Goal: Task Accomplishment & Management: Manage account settings

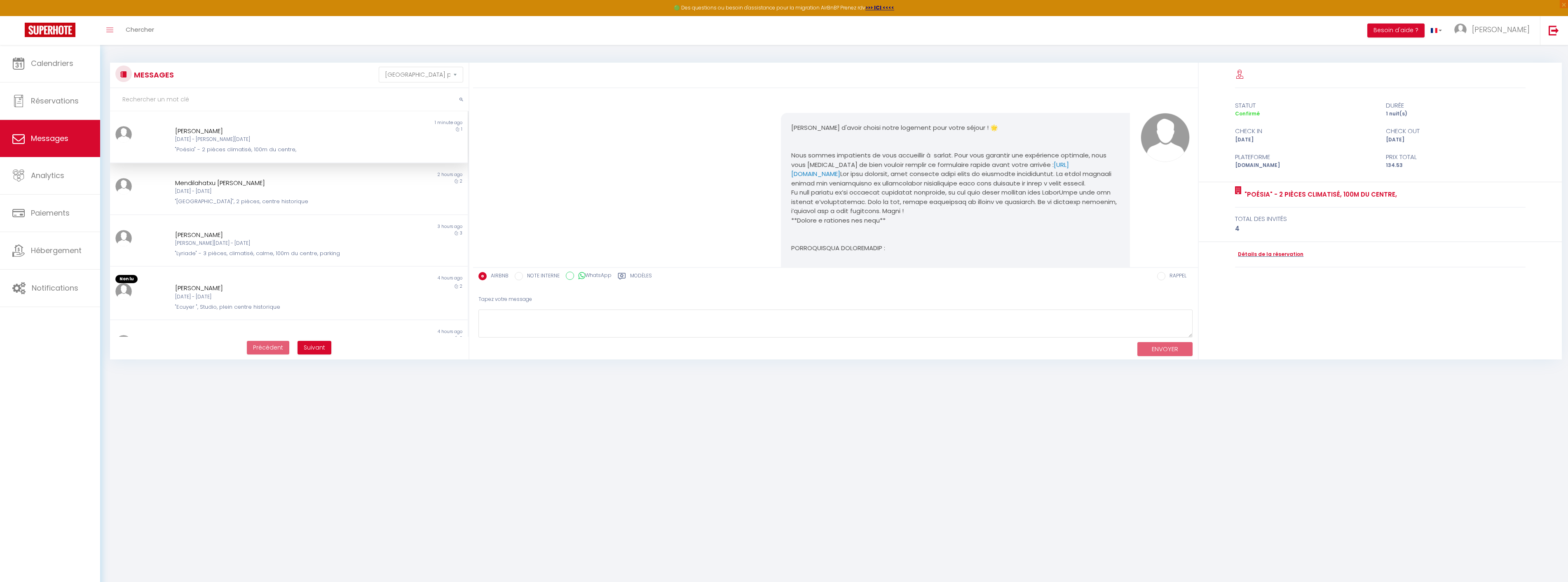
select select "message"
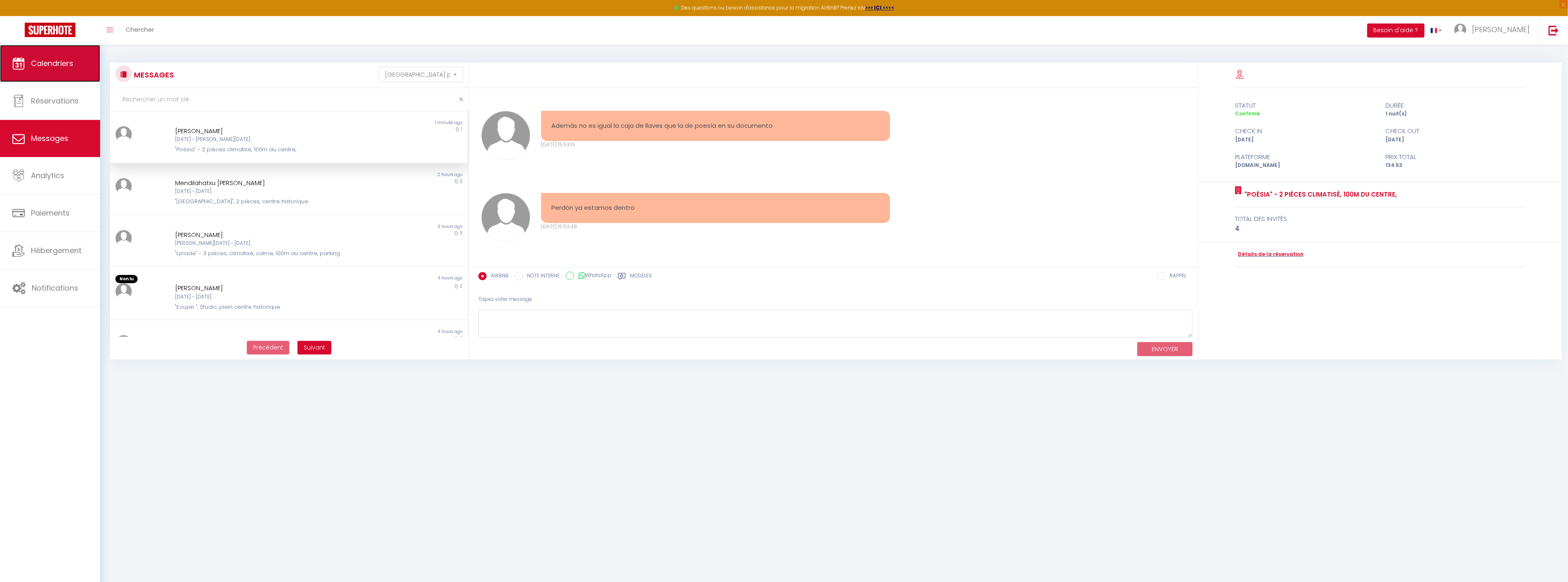
click at [68, 61] on span "Calendriers" at bounding box center [52, 63] width 43 height 10
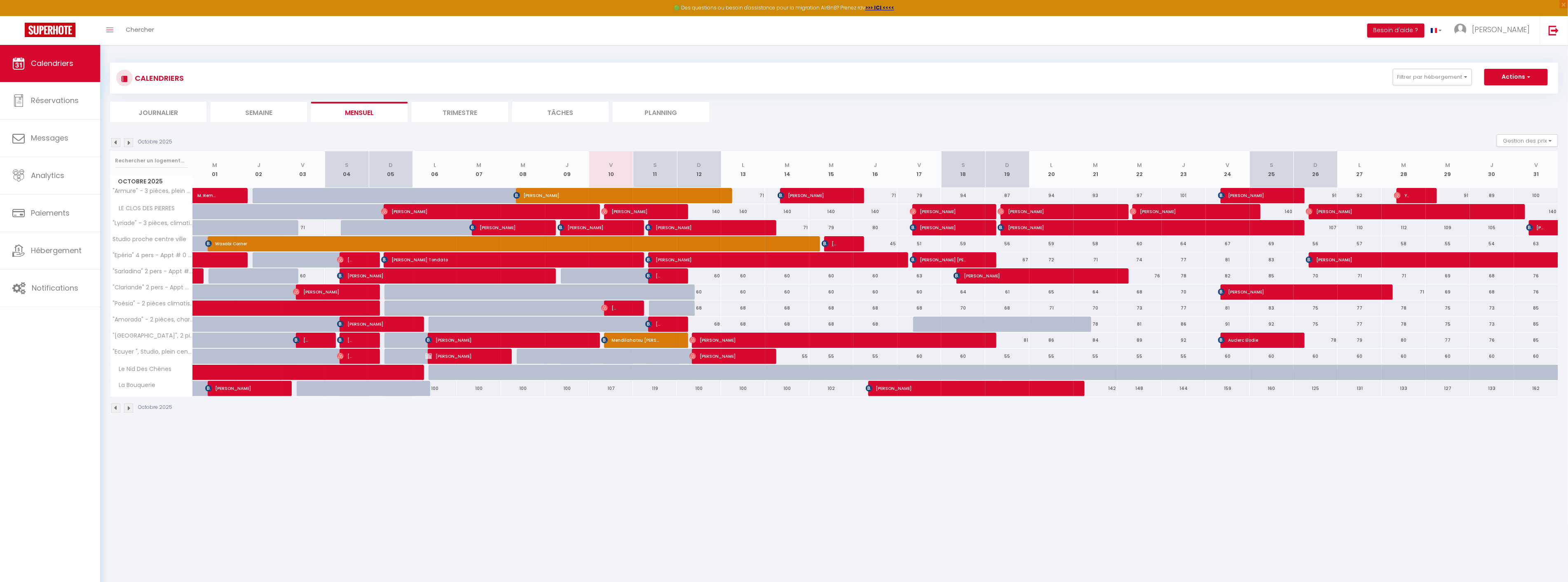
click at [114, 142] on img at bounding box center [116, 142] width 9 height 9
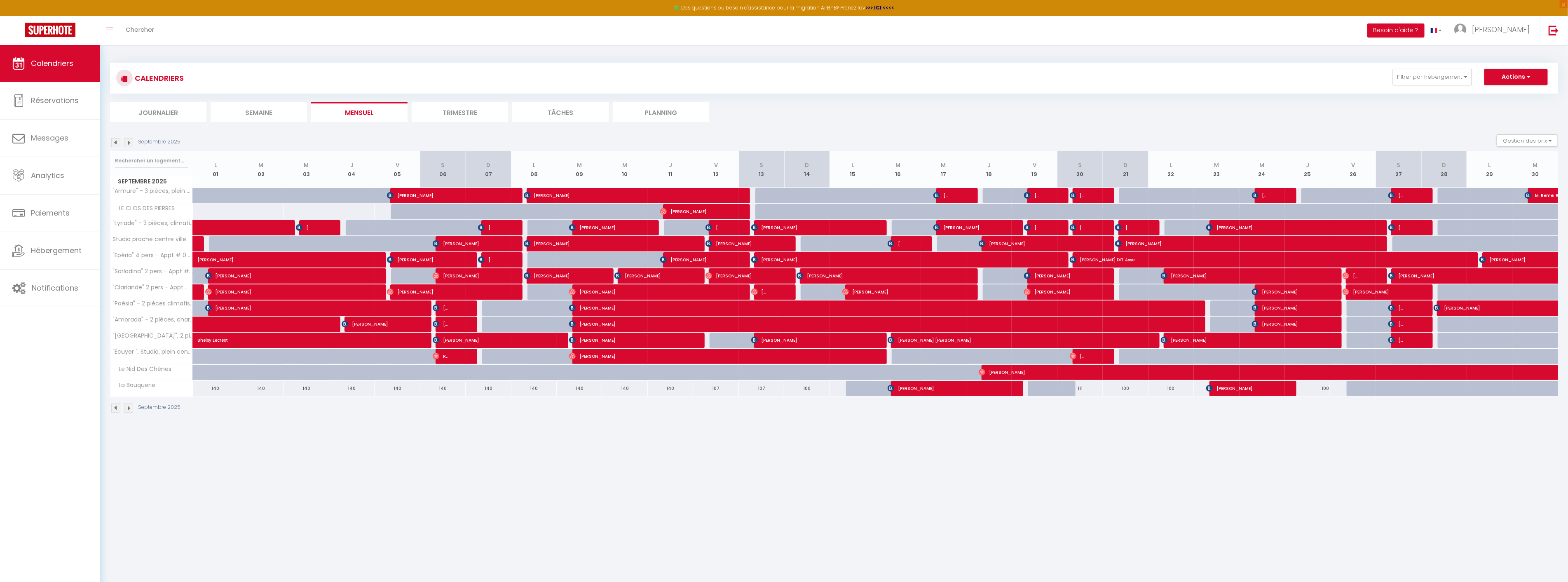
click at [127, 141] on img at bounding box center [128, 142] width 9 height 9
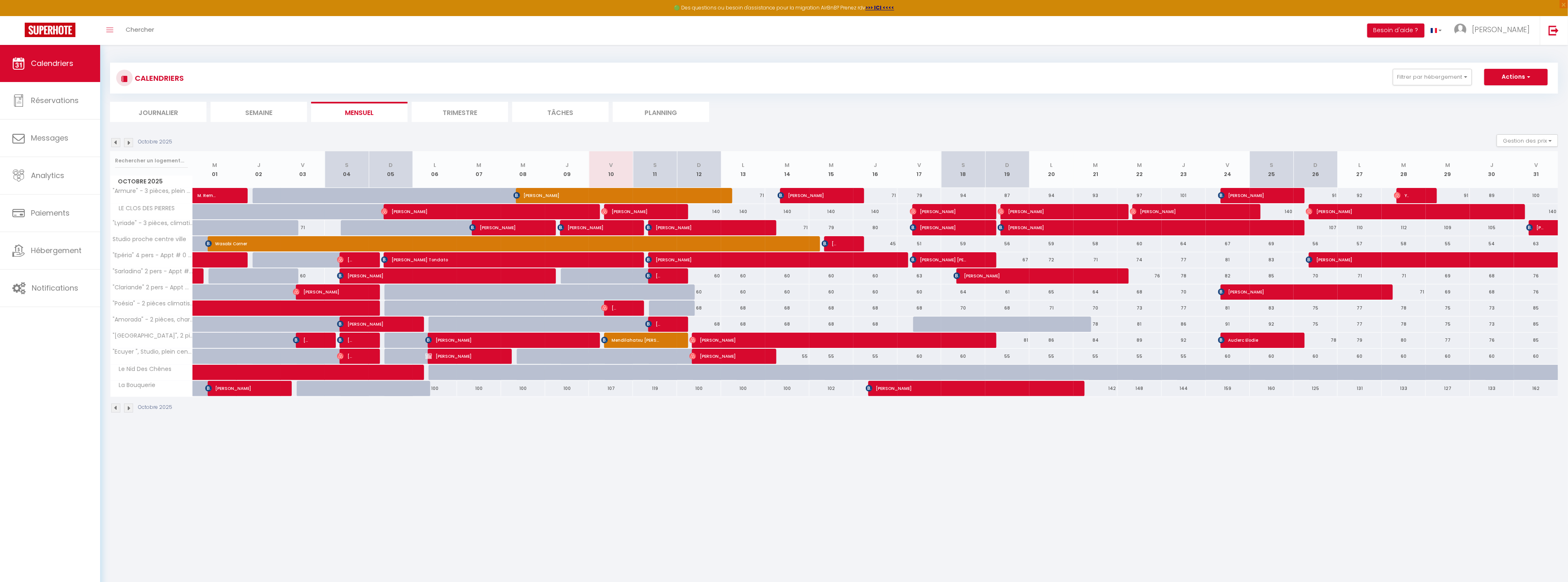
click at [116, 142] on img at bounding box center [116, 142] width 9 height 9
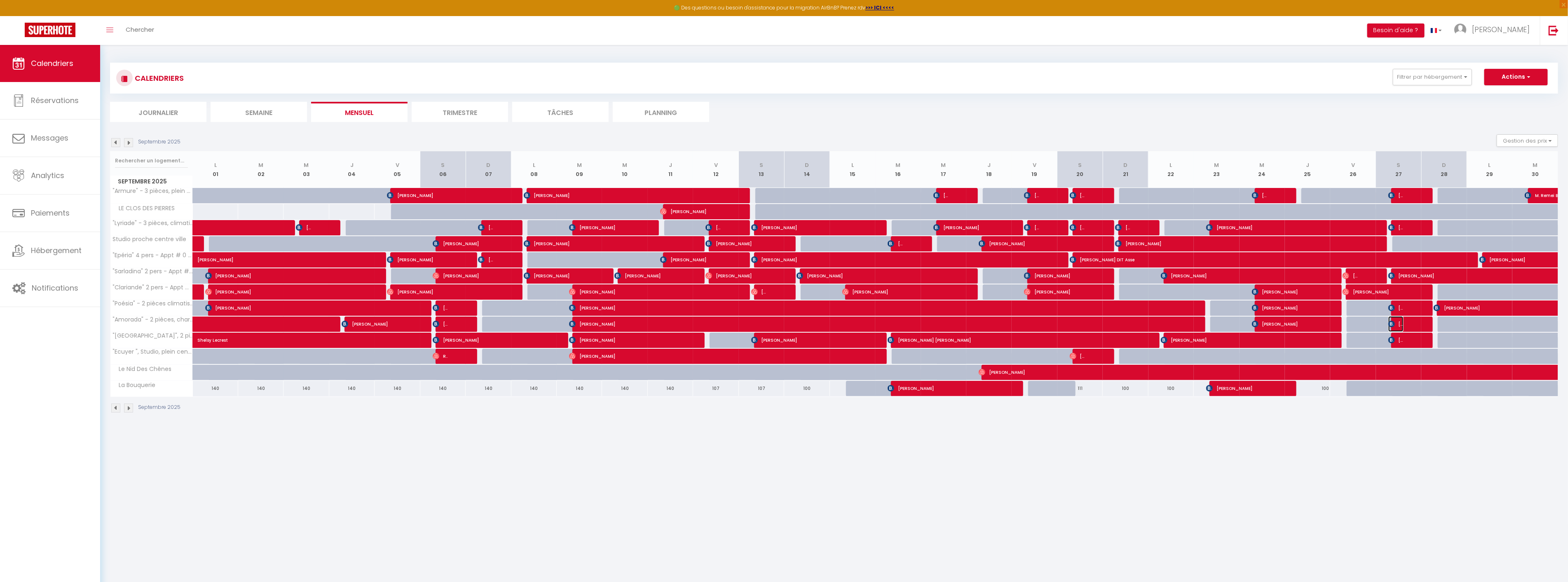
click at [1401, 322] on span "[PERSON_NAME]" at bounding box center [1396, 324] width 15 height 16
select select "OK"
select select "1"
select select "0"
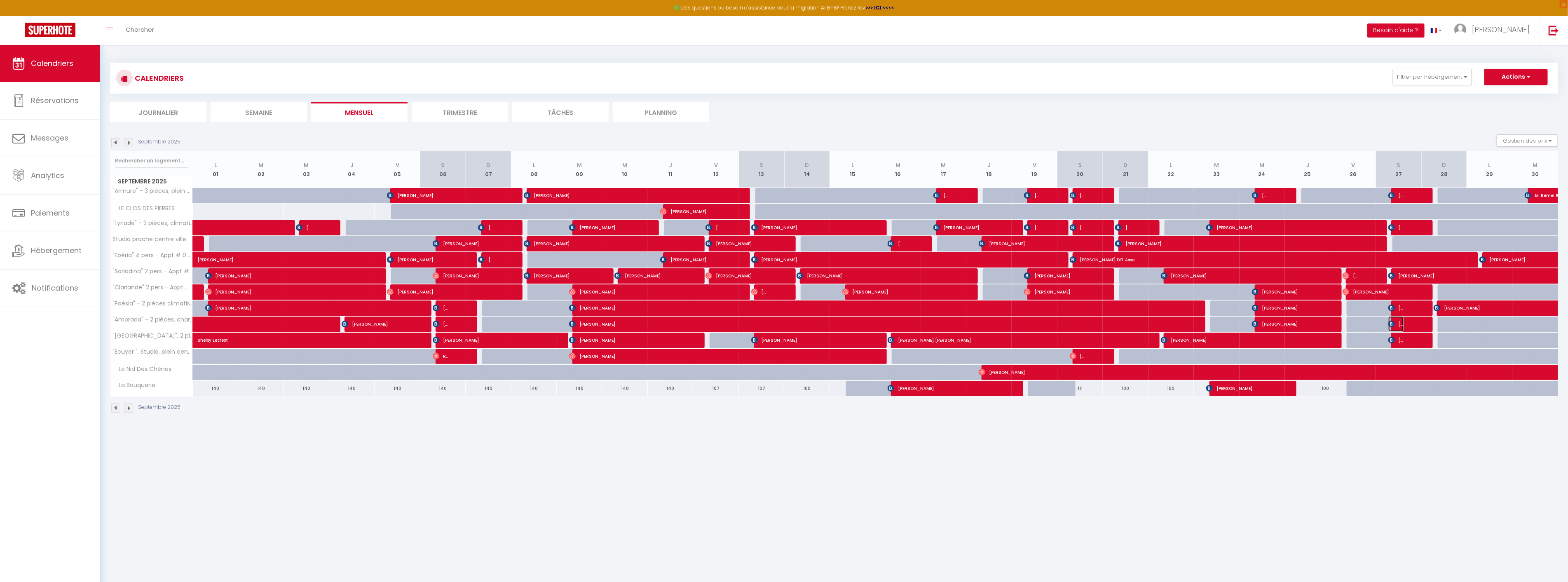
select select "1"
select select
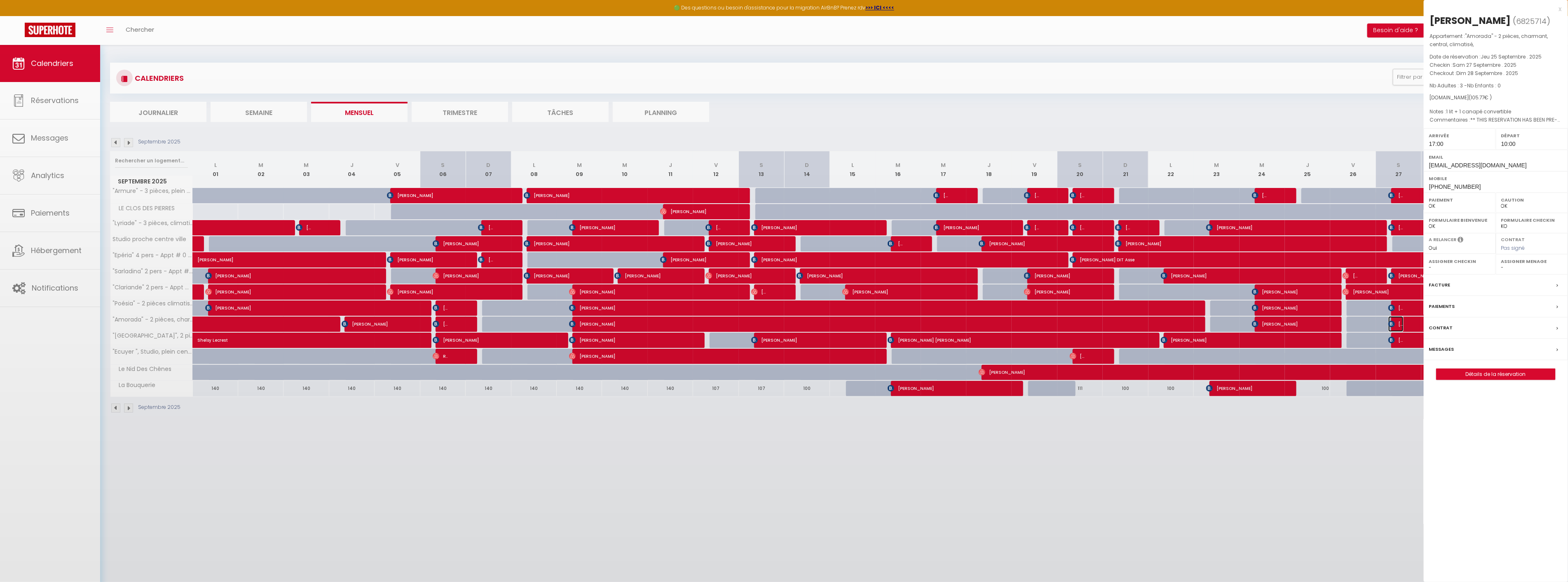
select select "41067"
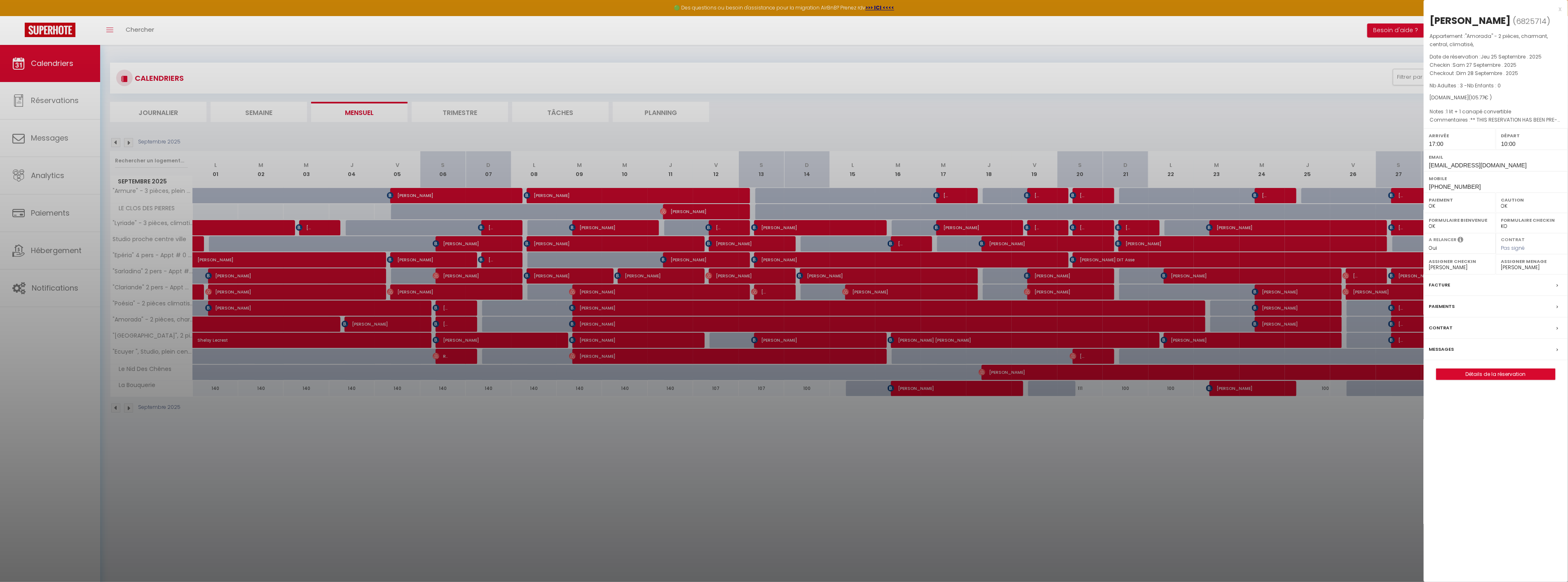
click at [558, 444] on div at bounding box center [784, 291] width 1568 height 582
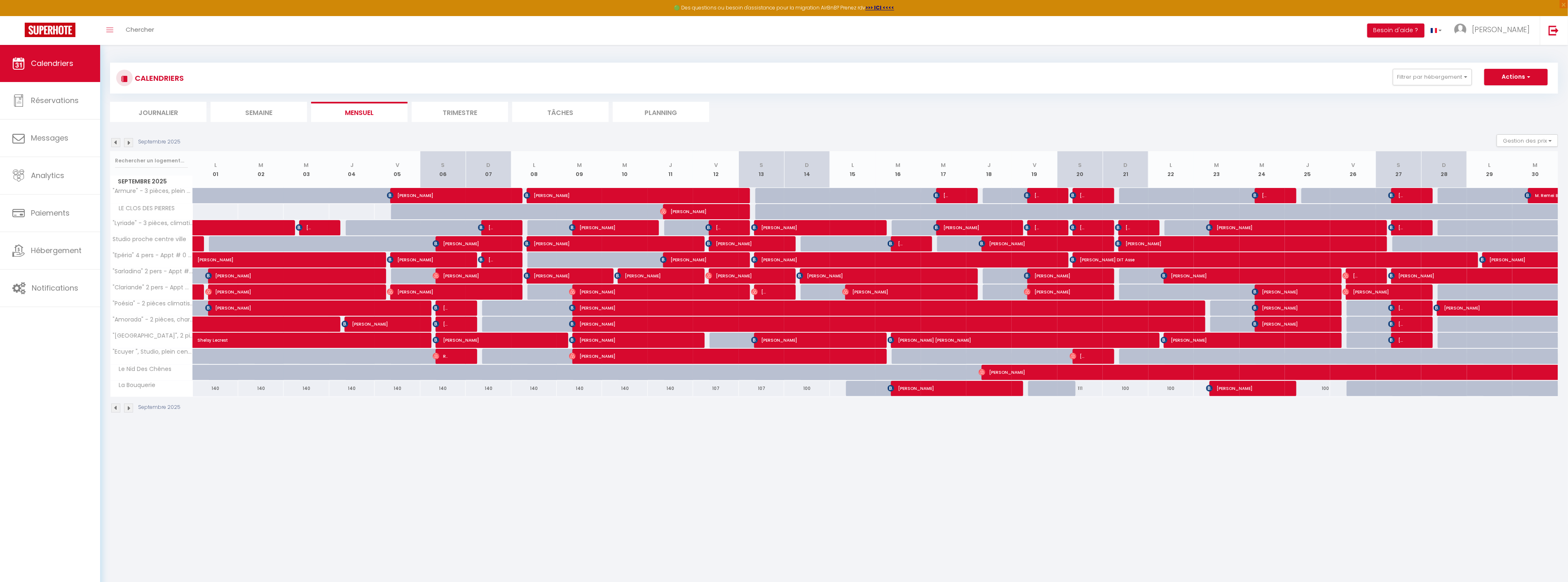
click at [453, 326] on div at bounding box center [458, 324] width 45 height 16
click at [443, 323] on span "[PERSON_NAME]" at bounding box center [440, 324] width 15 height 16
select select "41067"
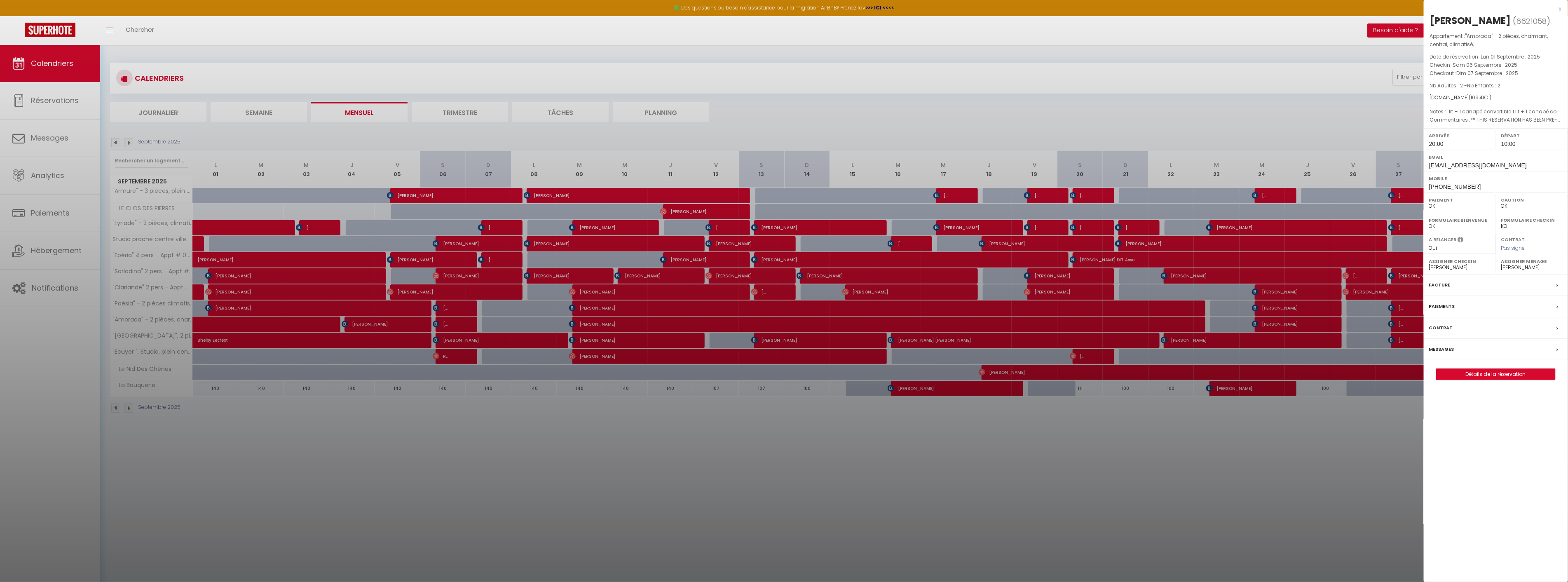
click at [452, 477] on div at bounding box center [784, 291] width 1568 height 582
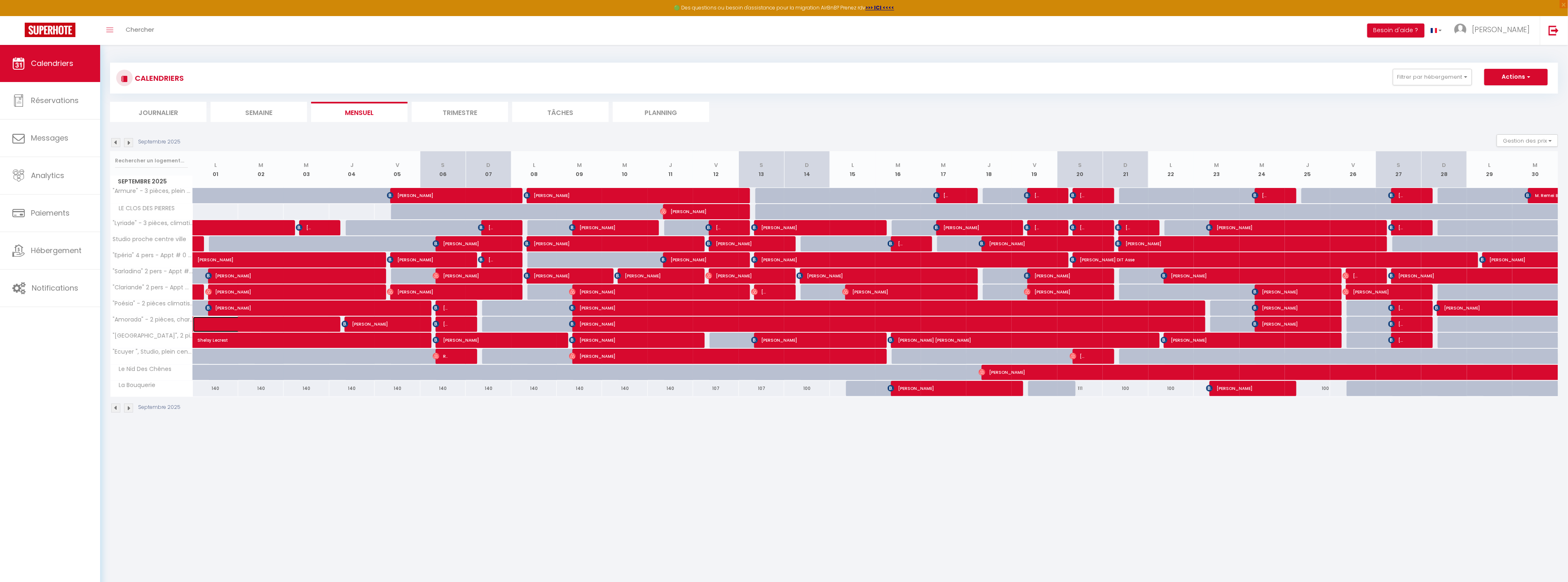
click at [244, 318] on span at bounding box center [233, 324] width 57 height 16
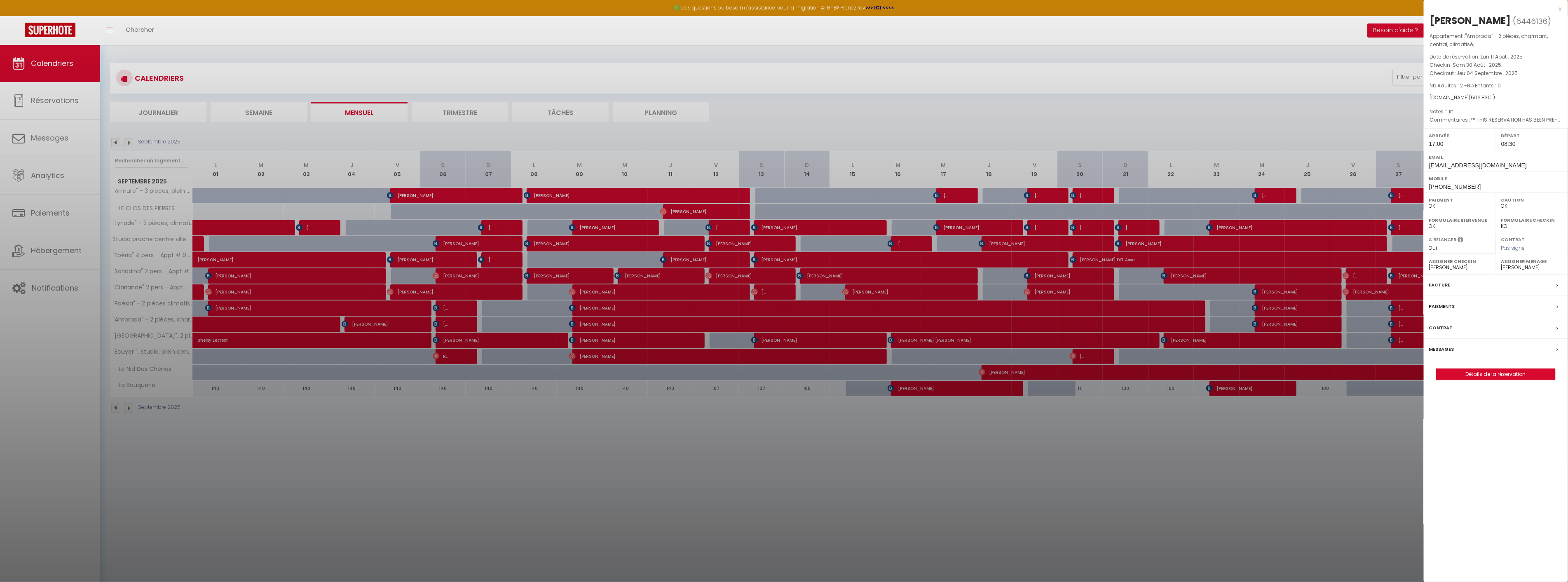
click at [275, 456] on div at bounding box center [784, 291] width 1568 height 582
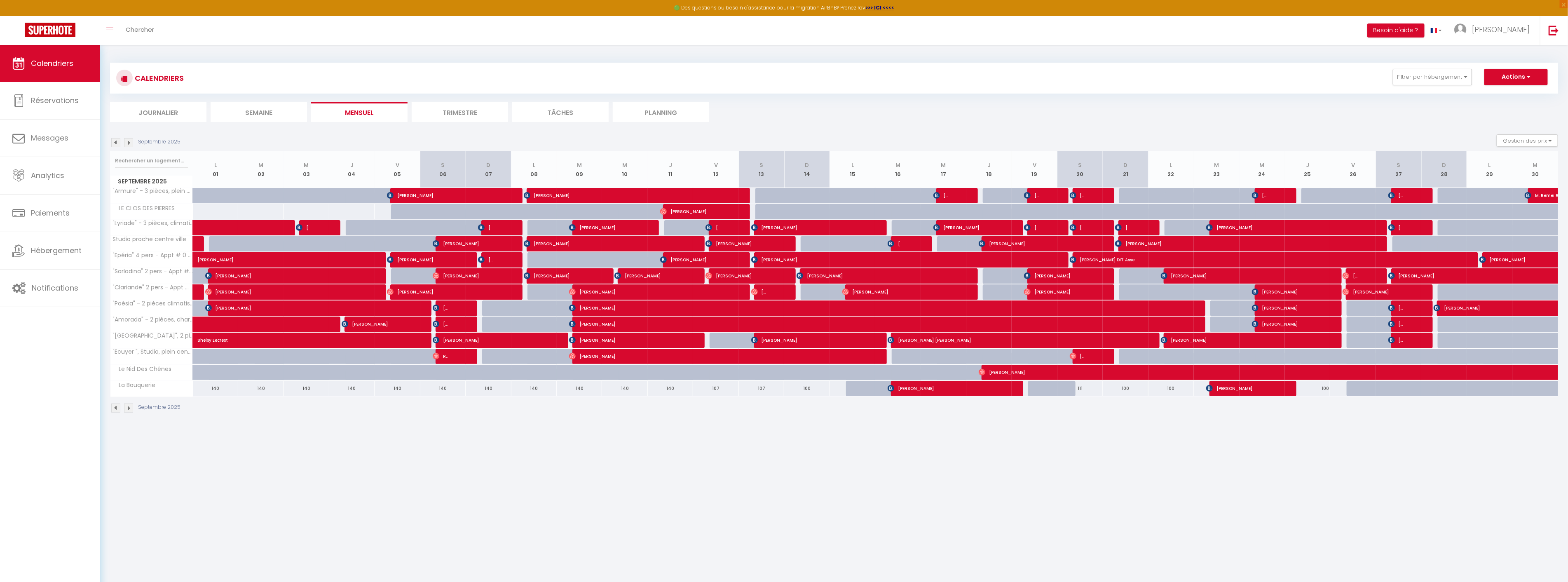
click at [114, 144] on img at bounding box center [116, 142] width 9 height 9
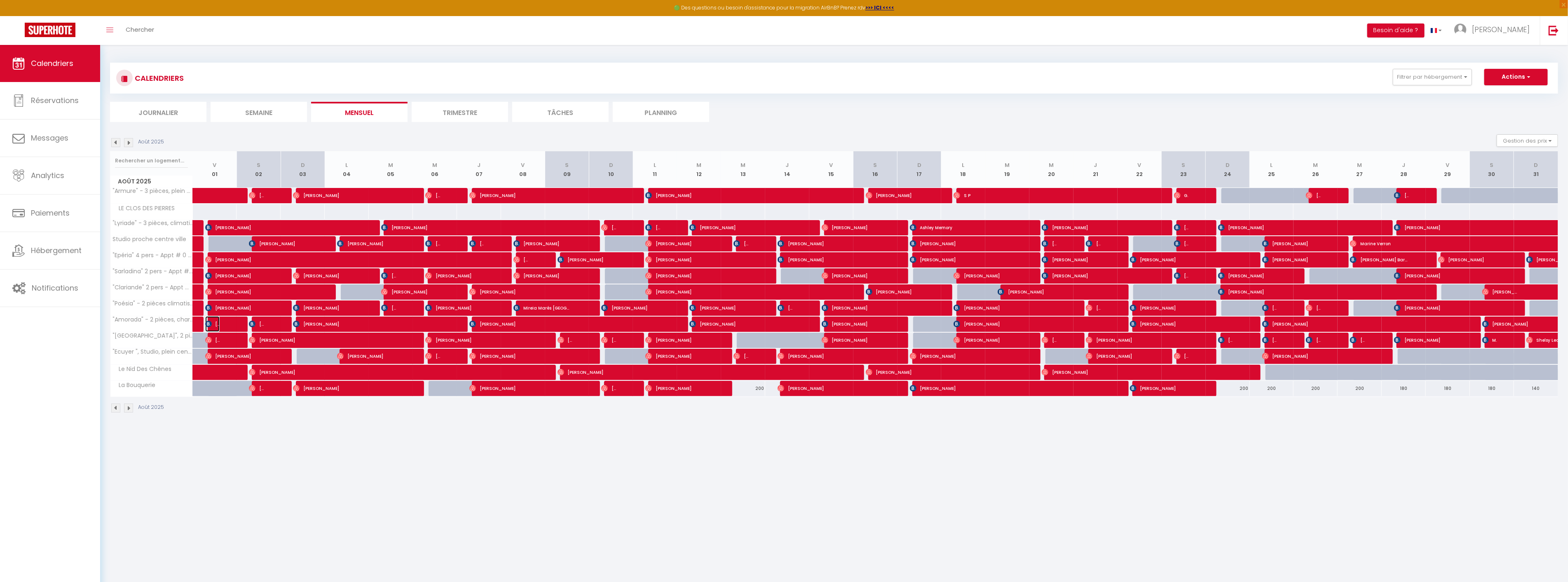
click at [214, 324] on span "[PERSON_NAME]" at bounding box center [212, 324] width 15 height 16
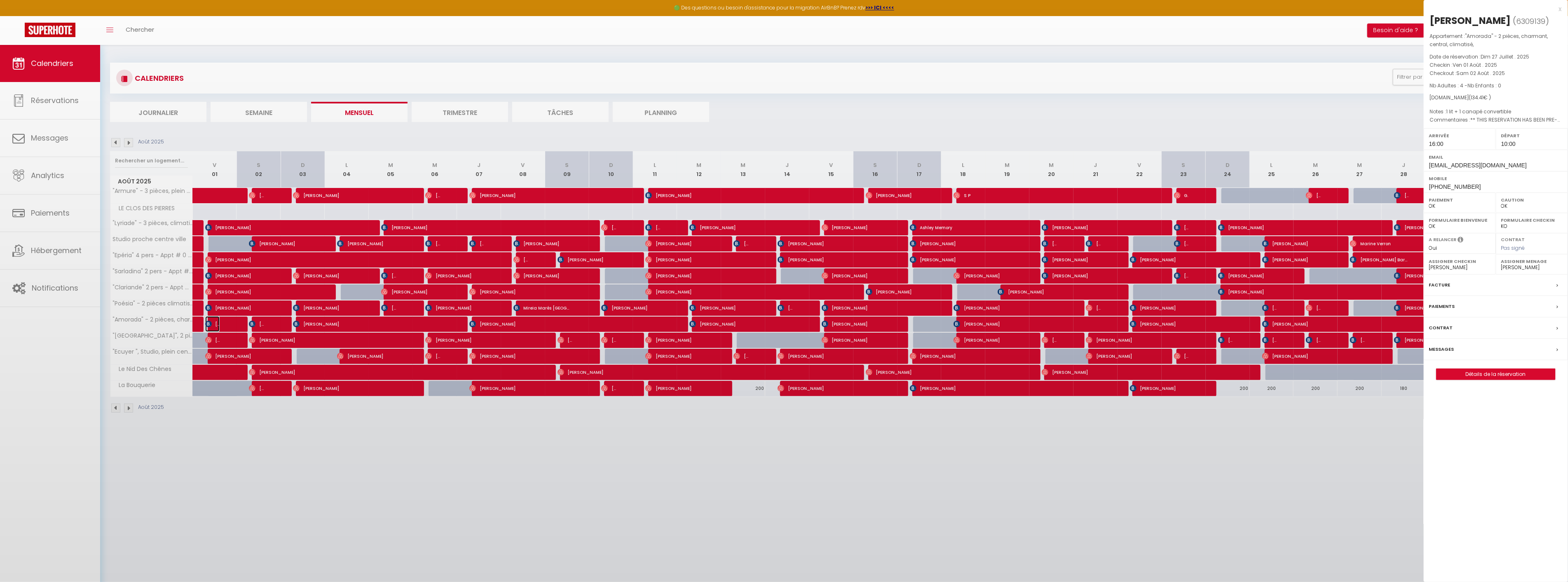
select select "50130"
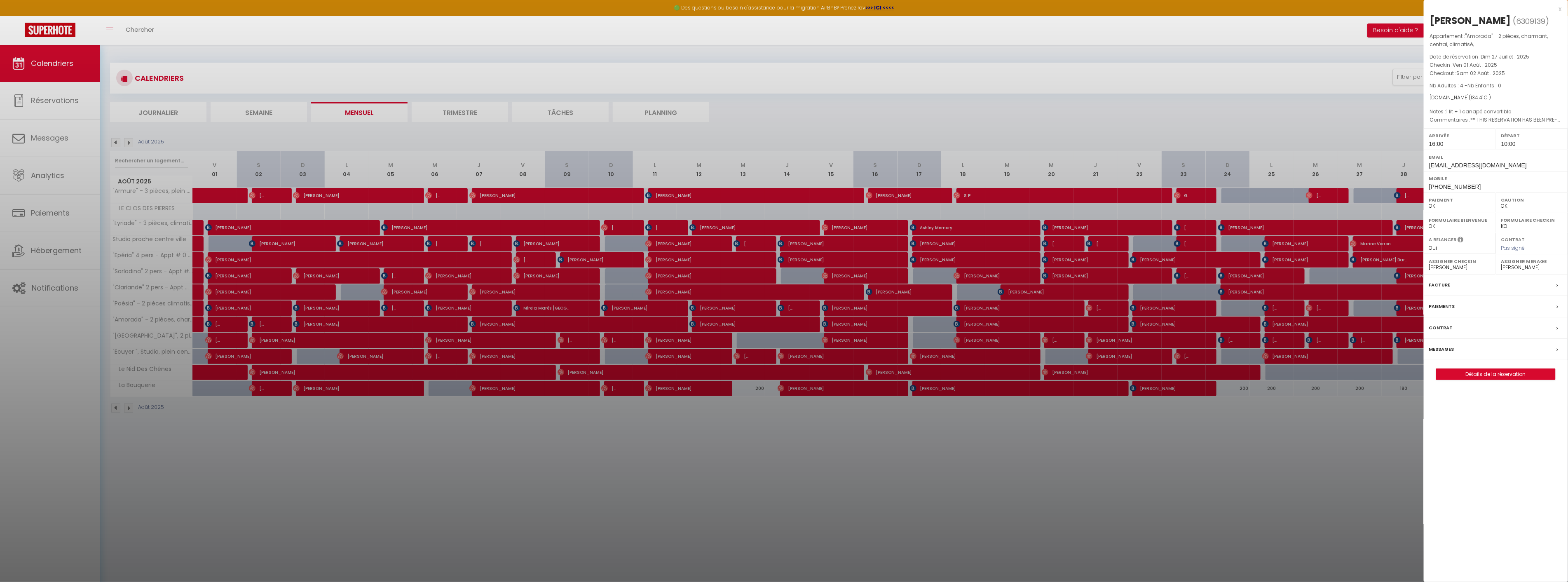
click at [265, 326] on div at bounding box center [784, 291] width 1568 height 582
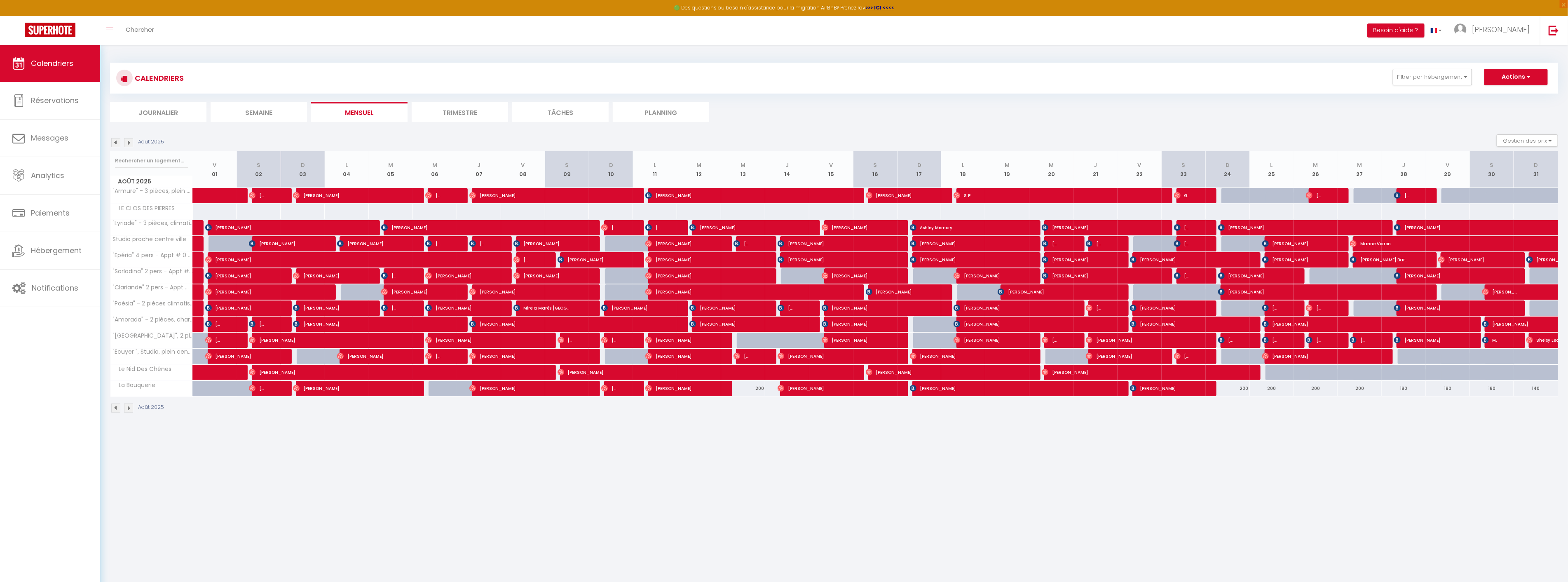
click at [265, 324] on div at bounding box center [274, 324] width 44 height 16
click at [261, 323] on span "[PERSON_NAME]" at bounding box center [256, 324] width 15 height 16
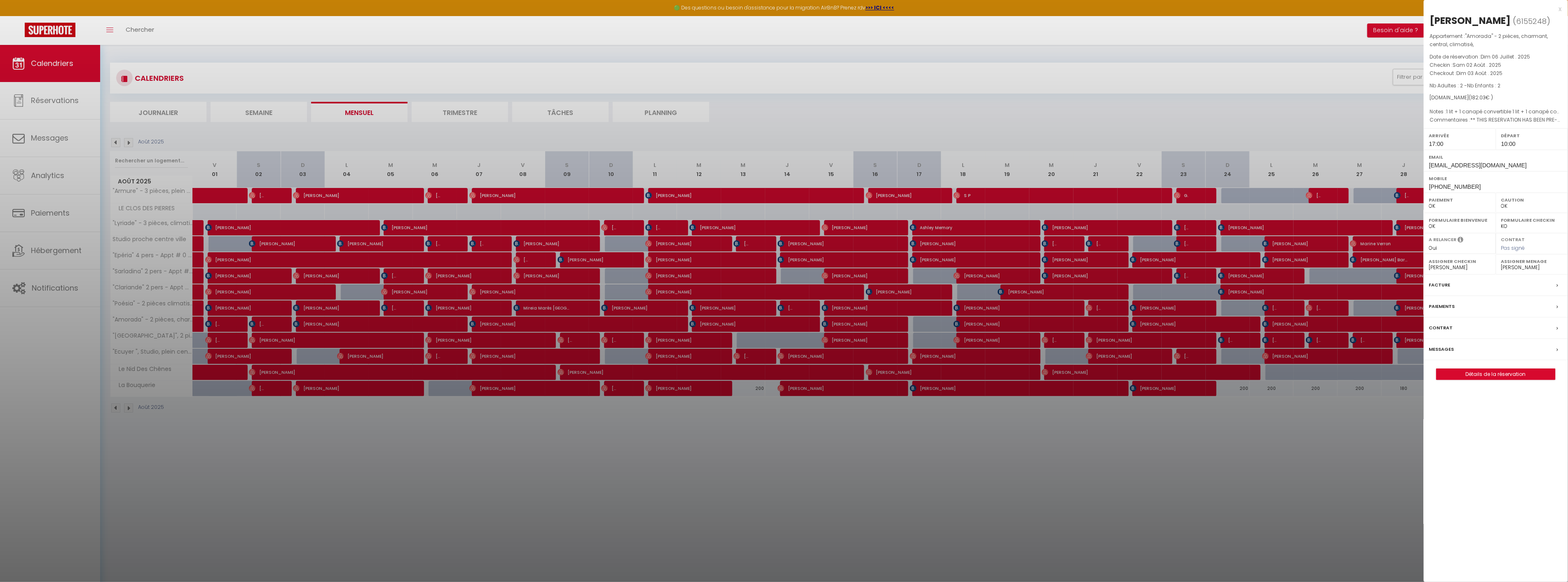
drag, startPoint x: 335, startPoint y: 323, endPoint x: 348, endPoint y: 323, distance: 13.0
click at [336, 323] on div at bounding box center [784, 291] width 1568 height 582
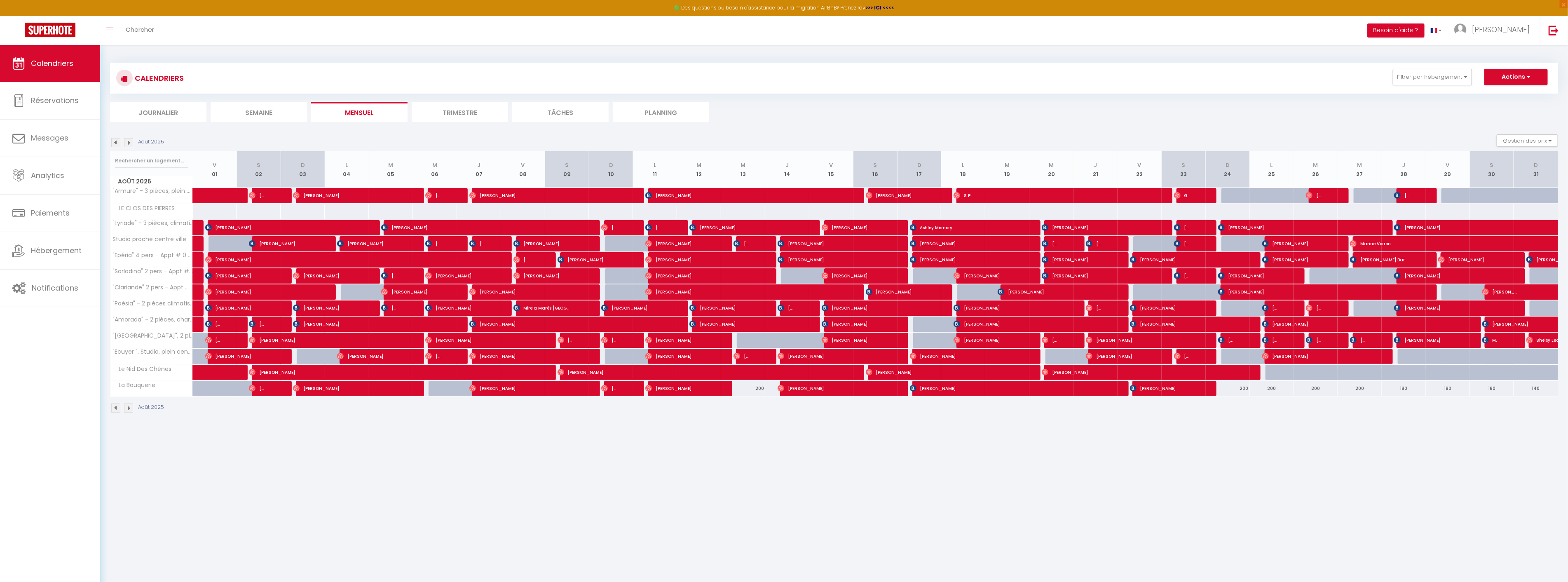
click at [111, 141] on img at bounding box center [116, 142] width 9 height 9
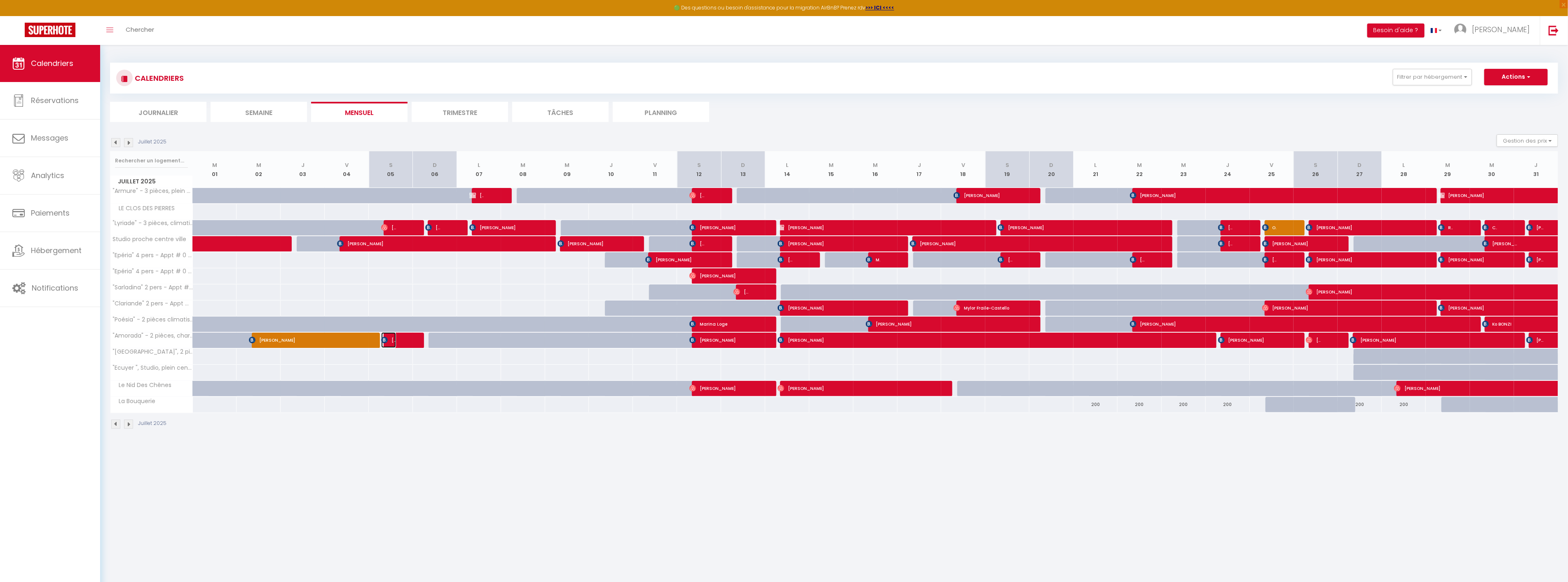
click at [393, 340] on span "[PERSON_NAME]" at bounding box center [388, 340] width 15 height 16
select select "41067"
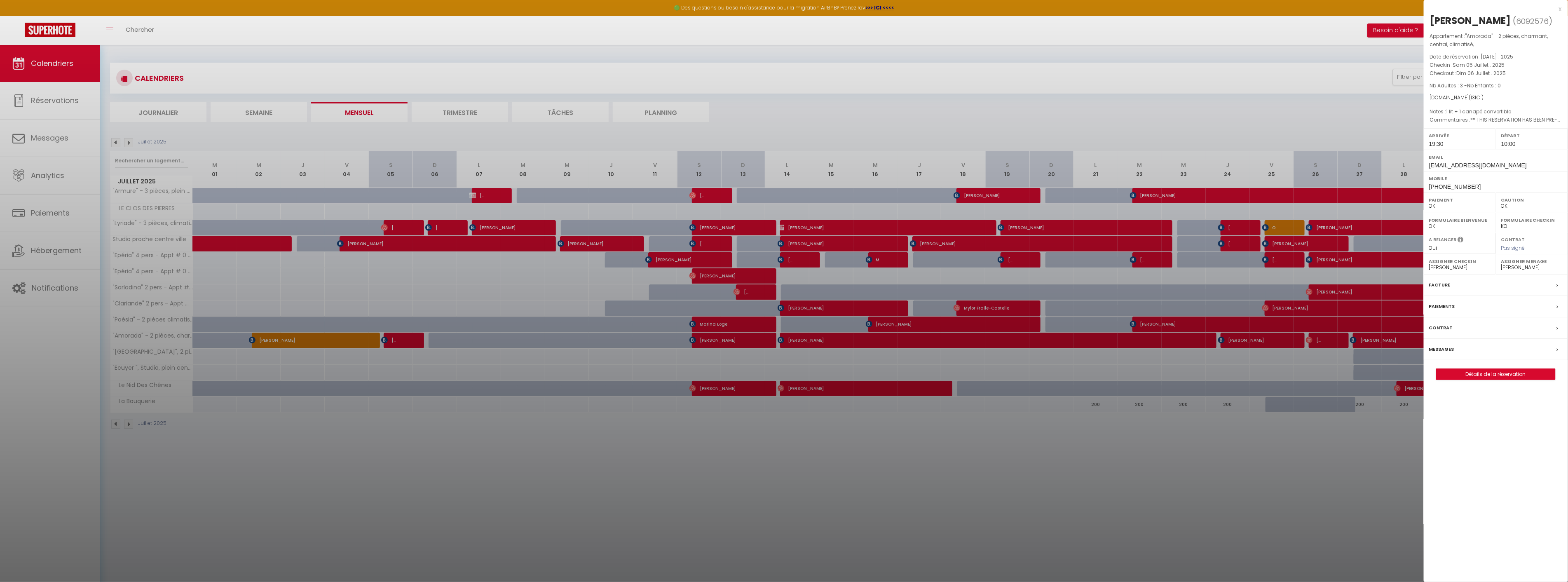
click at [518, 531] on div at bounding box center [784, 291] width 1568 height 582
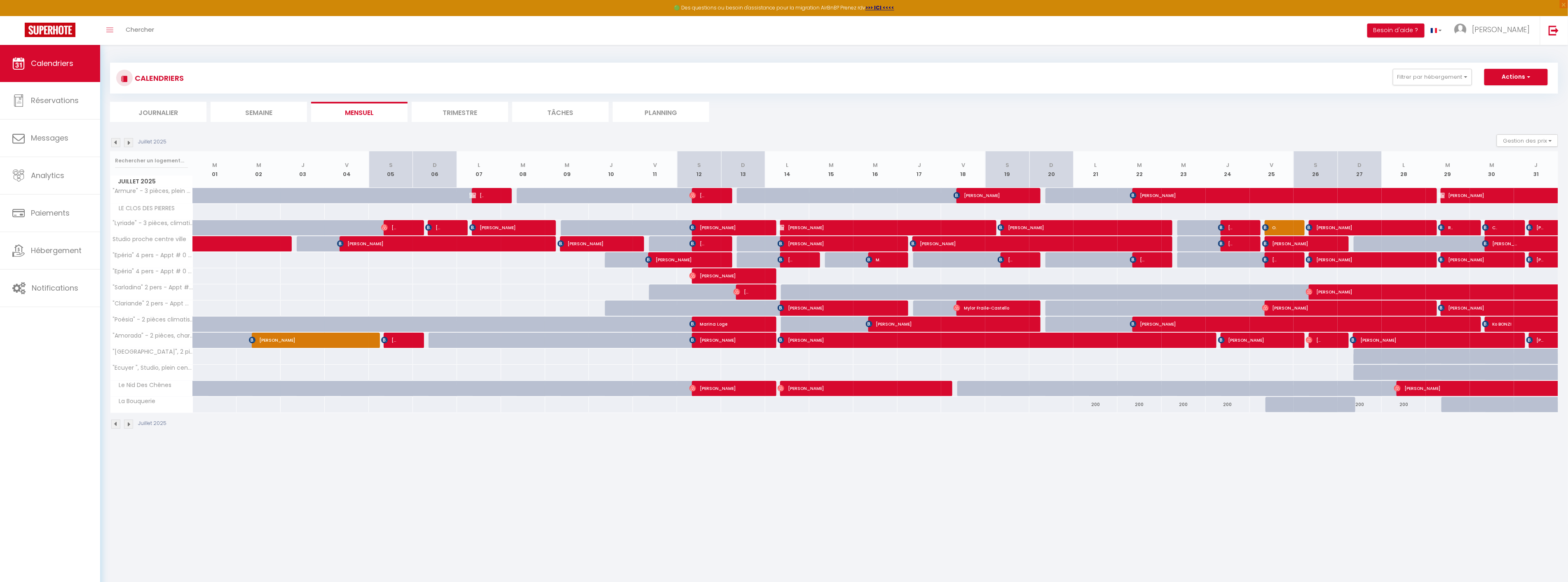
click at [133, 143] on img at bounding box center [128, 142] width 9 height 9
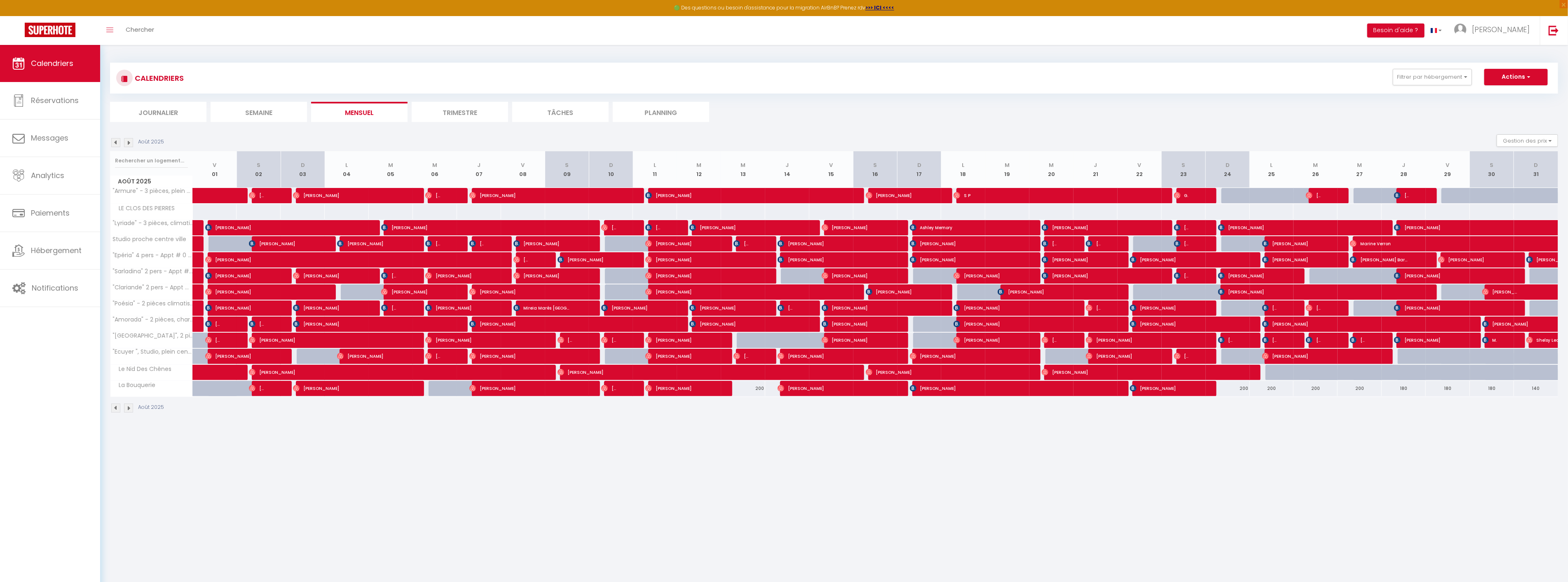
click at [127, 144] on img at bounding box center [128, 142] width 9 height 9
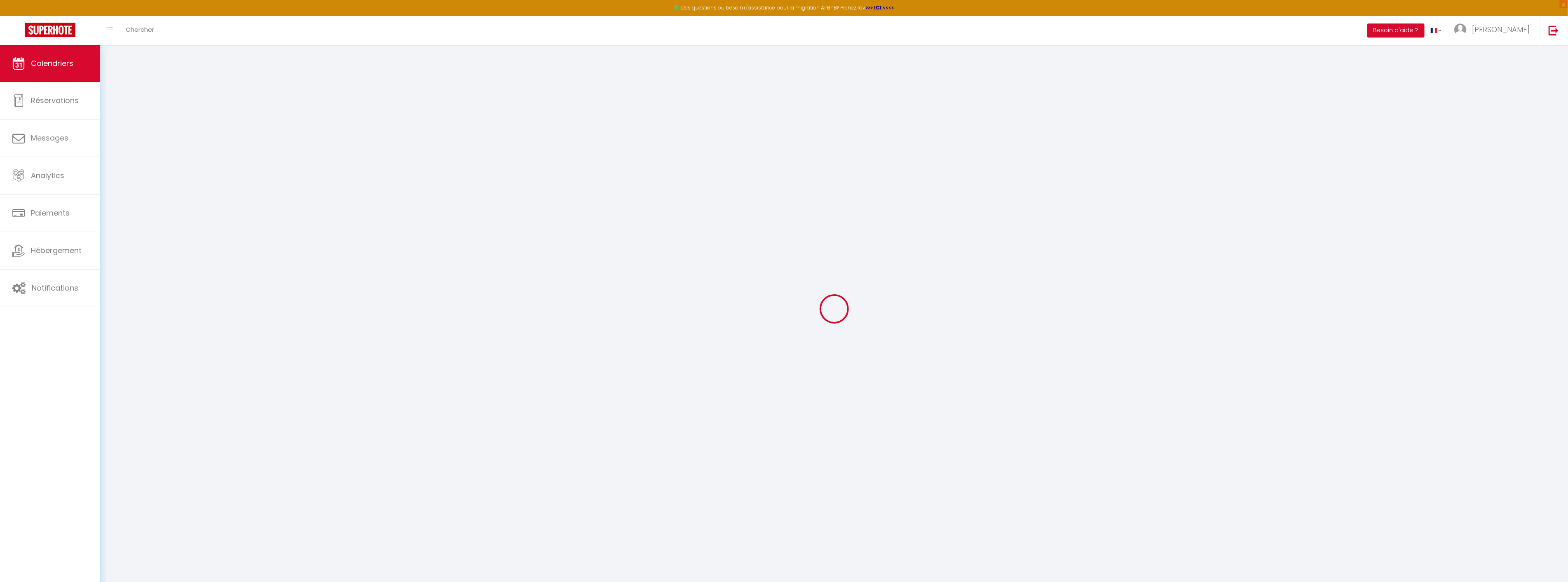
select select "0"
select select "41067"
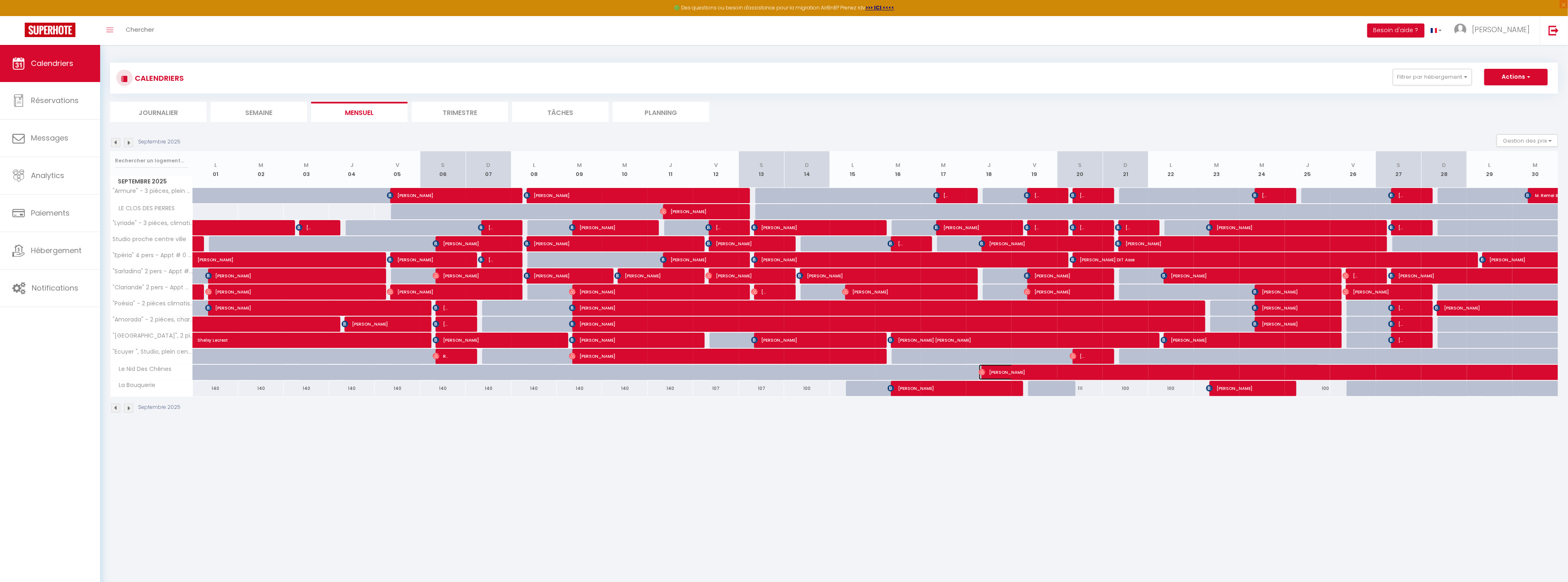
click at [1139, 371] on span "[PERSON_NAME]" at bounding box center [1149, 372] width 341 height 16
select select
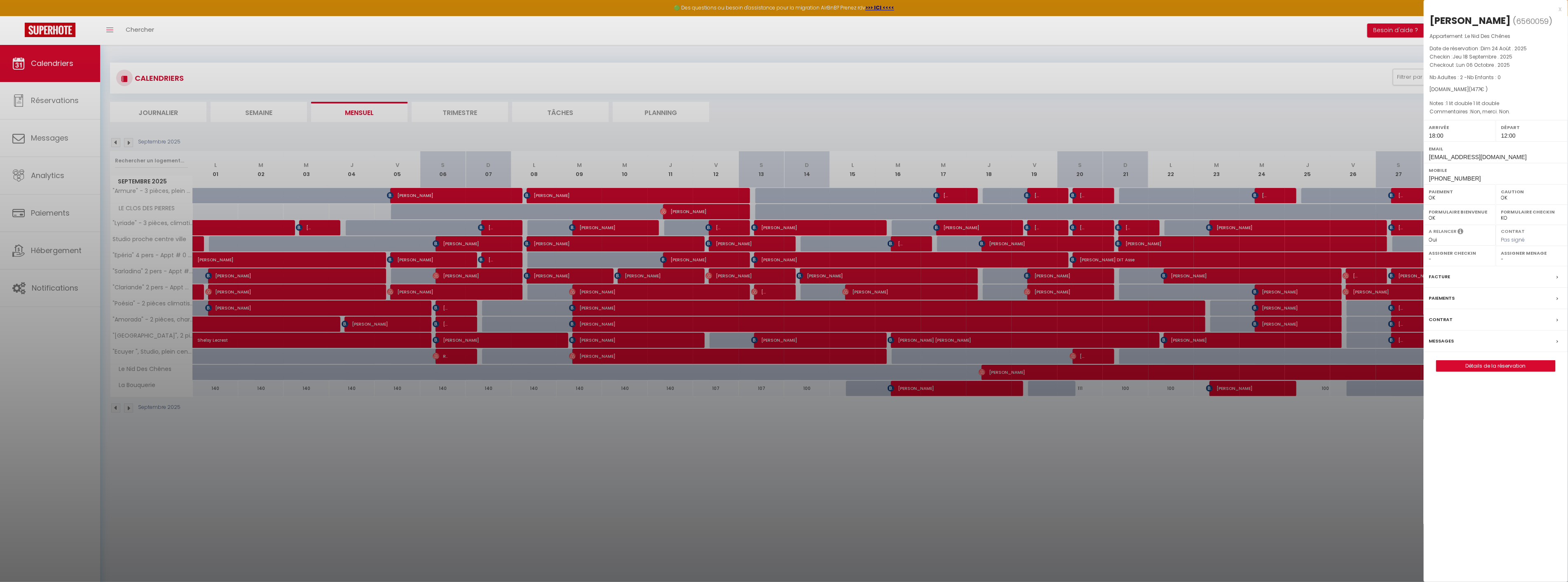
click at [1445, 276] on label "Facture" at bounding box center [1440, 276] width 21 height 9
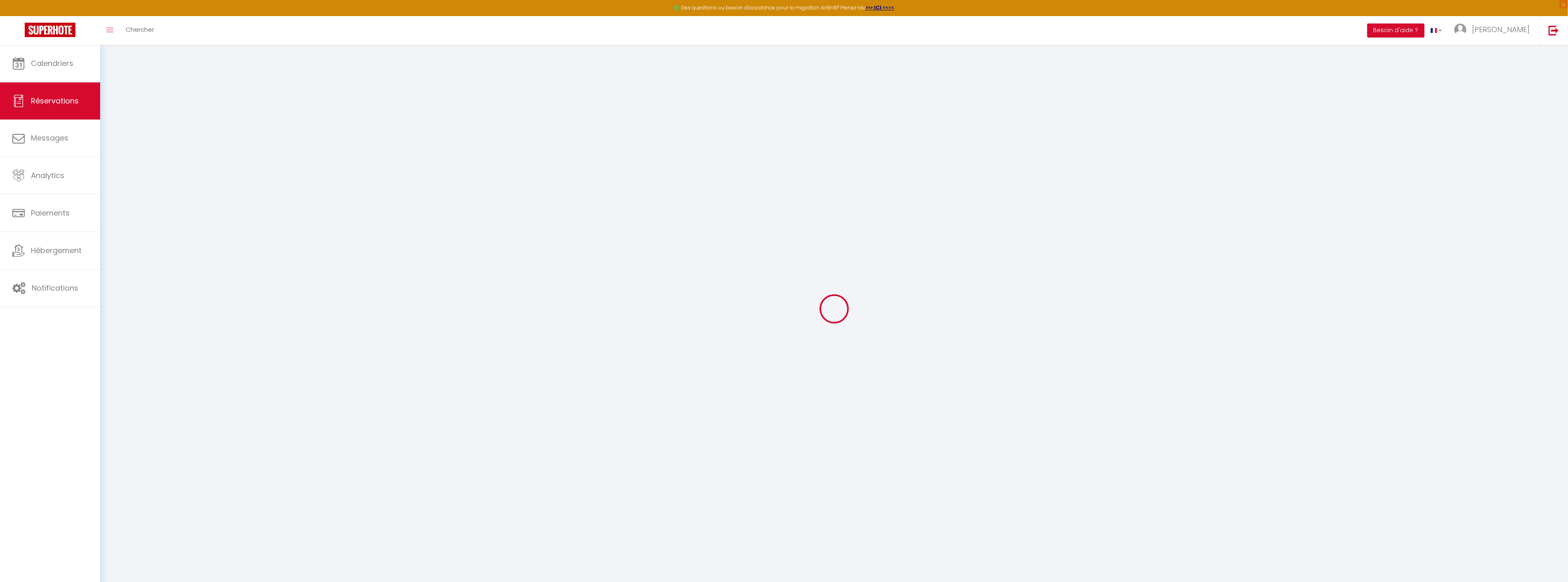
select select "taxes"
select select
checkbox input "false"
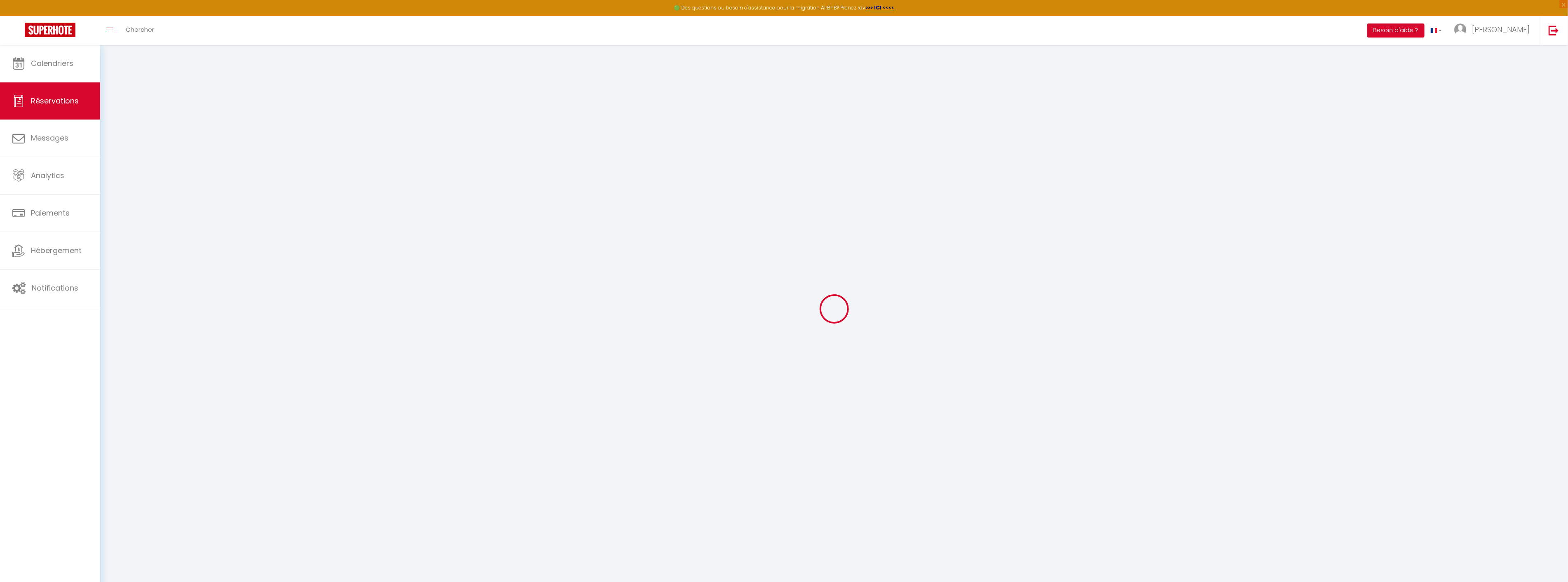
select index
select select
checkbox input "false"
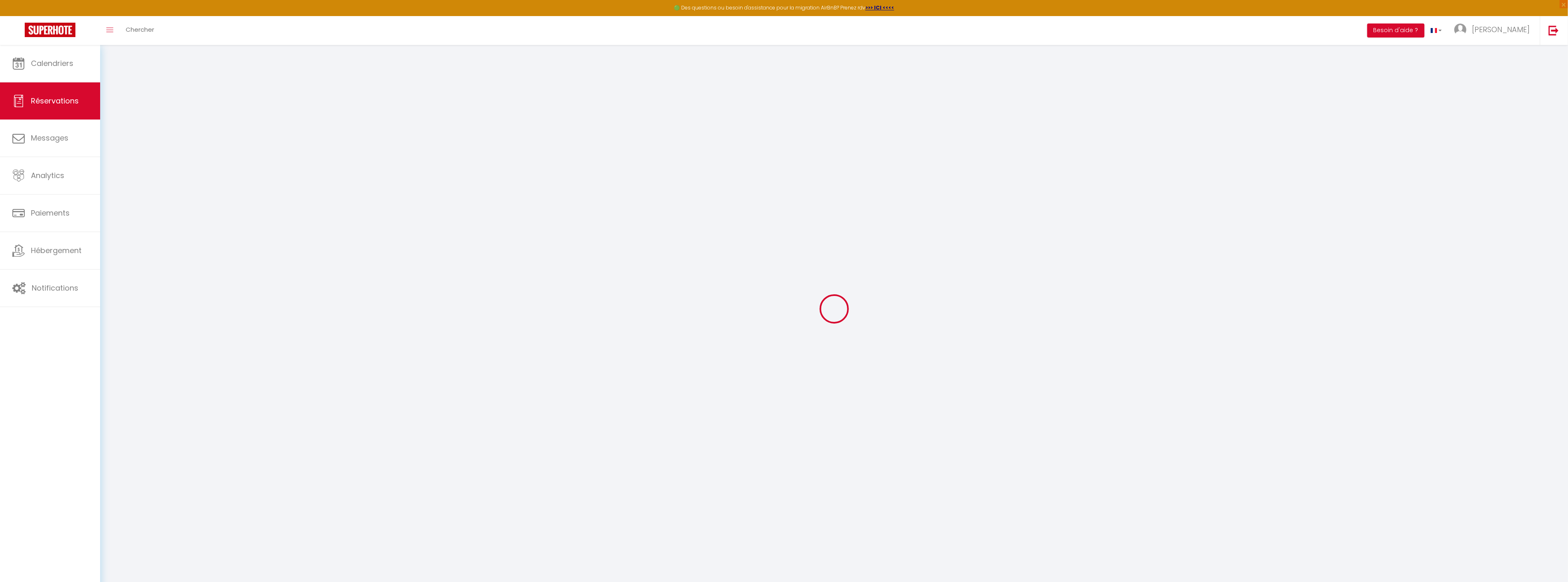
type \?0 "Non, merci. Non."
select index
